Goal: Task Accomplishment & Management: Use online tool/utility

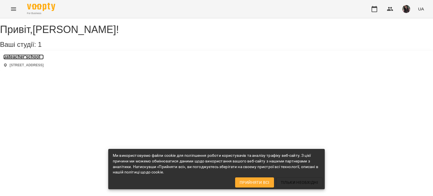
click at [38, 59] on h3 "uateacher'school" at bounding box center [23, 56] width 40 height 5
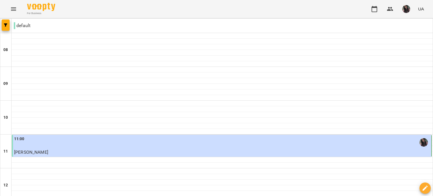
scroll to position [282, 0]
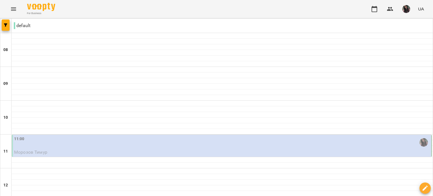
click at [128, 139] on div "11:00" at bounding box center [222, 142] width 416 height 13
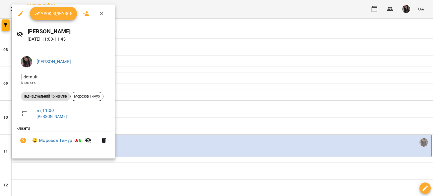
click at [63, 12] on span "Урок відбувся" at bounding box center [53, 13] width 38 height 7
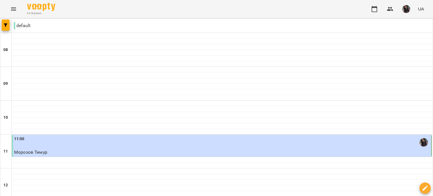
scroll to position [282, 0]
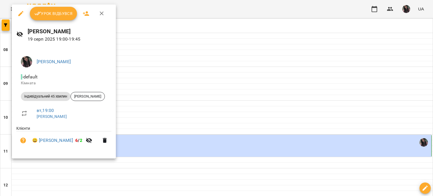
click at [59, 14] on span "Урок відбувся" at bounding box center [53, 13] width 38 height 7
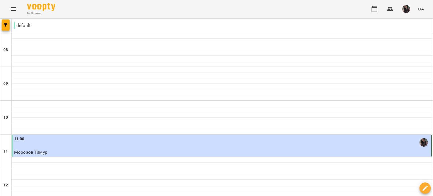
scroll to position [348, 0]
click at [405, 4] on button "button" at bounding box center [405, 9] width 15 height 15
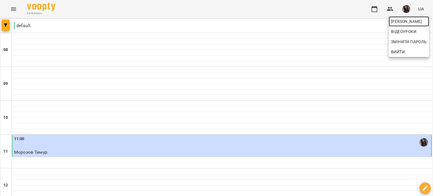
click at [392, 24] on span "[PERSON_NAME]" at bounding box center [409, 21] width 36 height 7
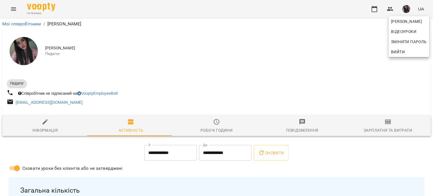
click at [381, 123] on div at bounding box center [216, 98] width 433 height 196
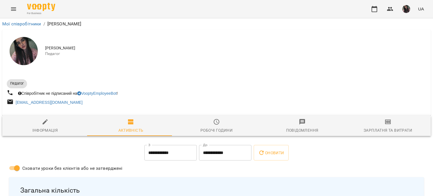
click at [385, 123] on icon "button" at bounding box center [388, 121] width 6 height 5
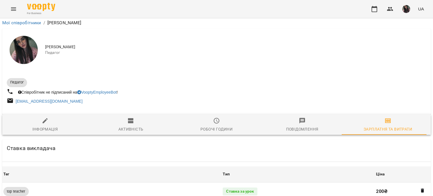
scroll to position [282, 0]
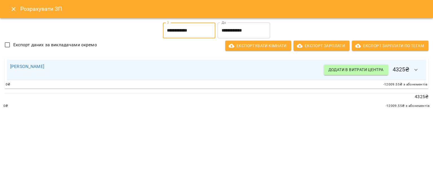
click at [204, 35] on input "**********" at bounding box center [189, 31] width 52 height 16
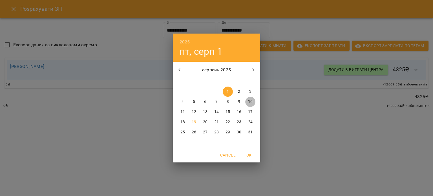
drag, startPoint x: 248, startPoint y: 101, endPoint x: 248, endPoint y: 136, distance: 34.6
click at [248, 101] on p "10" at bounding box center [250, 102] width 5 height 6
type input "**********"
